Goal: Task Accomplishment & Management: Manage account settings

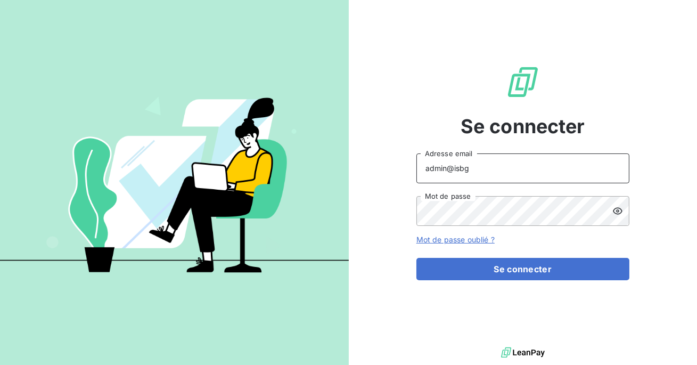
click at [484, 167] on input "admin@isbg" at bounding box center [522, 168] width 213 height 30
type input "admin@ecores"
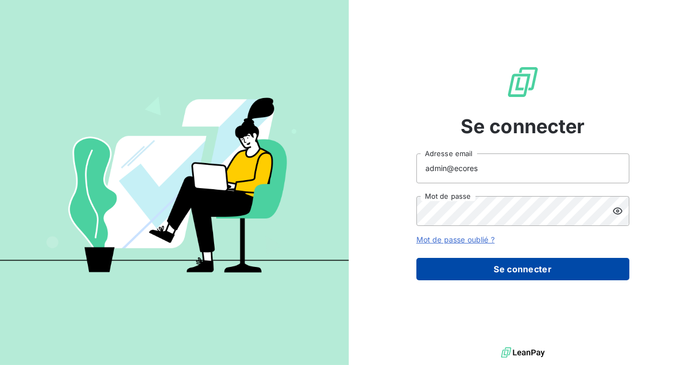
click at [505, 263] on button "Se connecter" at bounding box center [522, 269] width 213 height 22
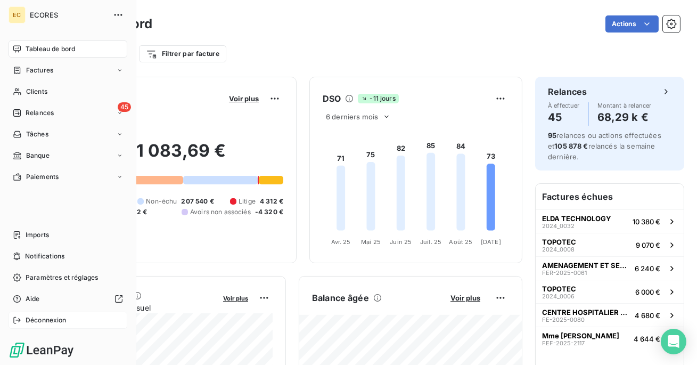
click at [31, 316] on span "Déconnexion" at bounding box center [46, 320] width 41 height 10
